Goal: Task Accomplishment & Management: Use online tool/utility

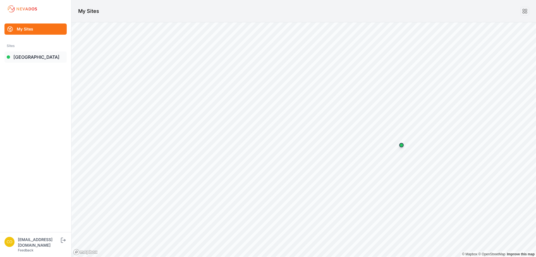
click at [35, 55] on link "[GEOGRAPHIC_DATA]" at bounding box center [35, 56] width 62 height 11
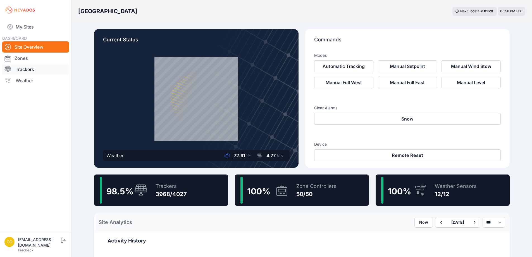
click at [27, 68] on link "Trackers" at bounding box center [35, 69] width 67 height 11
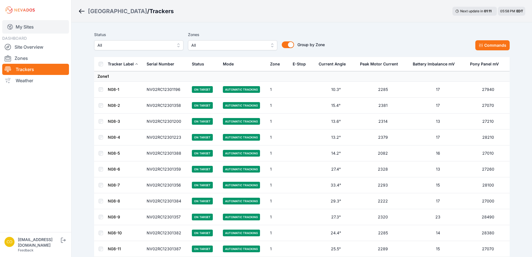
click at [26, 28] on link "My Sites" at bounding box center [35, 26] width 67 height 13
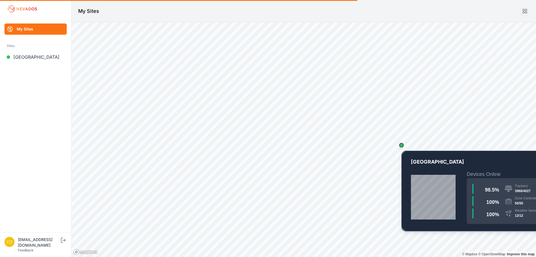
click at [401, 147] on div "Map marker" at bounding box center [401, 144] width 11 height 11
click at [403, 146] on div "Map marker" at bounding box center [401, 145] width 4 height 4
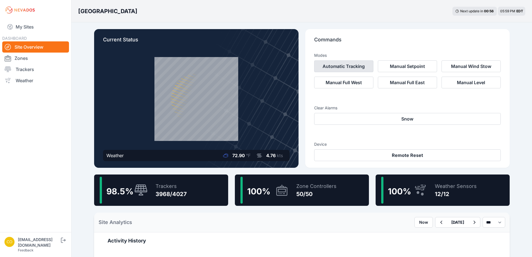
click at [351, 66] on button "Automatic Tracking" at bounding box center [343, 66] width 59 height 12
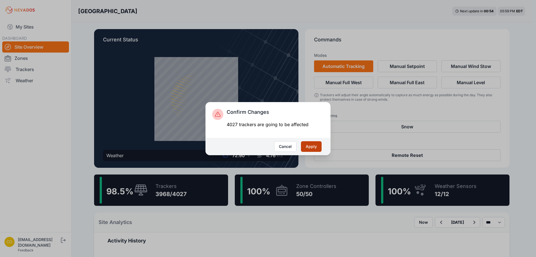
click at [311, 145] on button "Apply" at bounding box center [311, 146] width 21 height 11
